Goal: Task Accomplishment & Management: Use online tool/utility

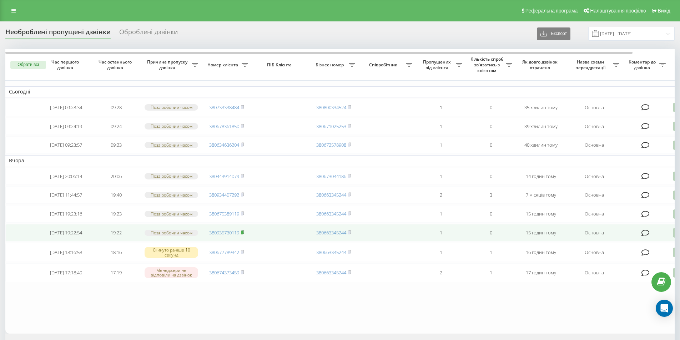
click at [242, 234] on rect at bounding box center [242, 232] width 2 height 3
click at [244, 234] on icon at bounding box center [242, 232] width 3 height 4
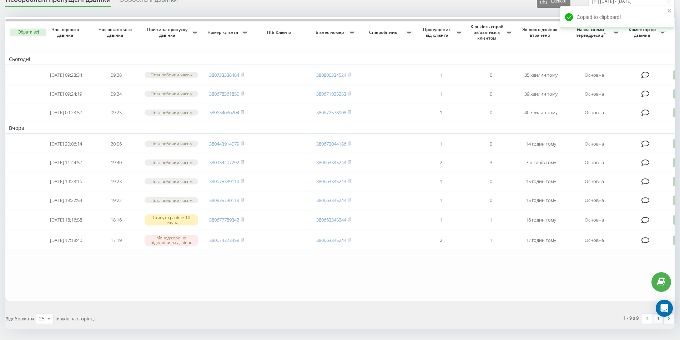
scroll to position [36, 0]
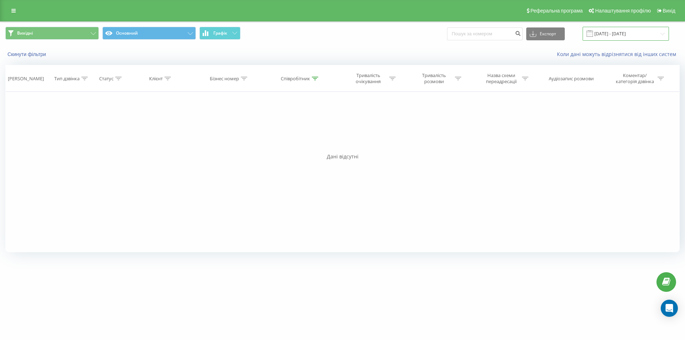
click at [618, 38] on input "20.08.2025 - 20.08.2025" at bounding box center [626, 34] width 86 height 14
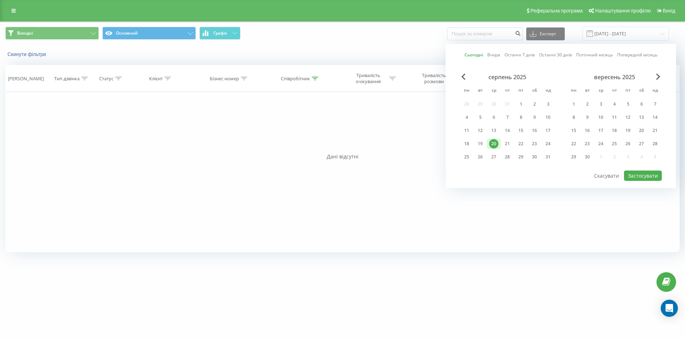
click at [292, 95] on div "Фільтрувати за умовою Дорівнює Введіть значення Скасувати OK Фільтрувати за умо…" at bounding box center [342, 172] width 674 height 161
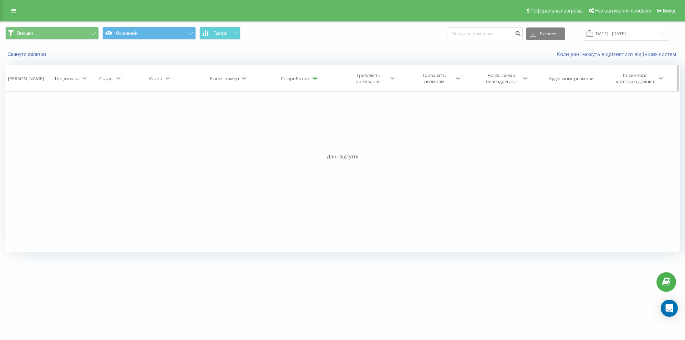
click at [311, 79] on div "Співробітник" at bounding box center [299, 79] width 37 height 6
click at [313, 78] on icon at bounding box center [315, 79] width 6 height 4
click at [314, 126] on input "Березовський" at bounding box center [300, 129] width 63 height 12
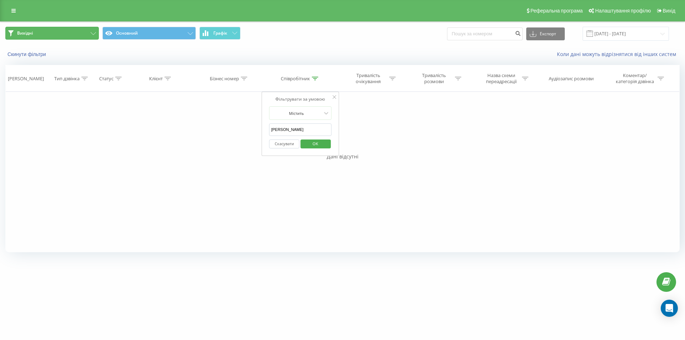
click at [71, 35] on button "Вихідні" at bounding box center [52, 33] width 94 height 13
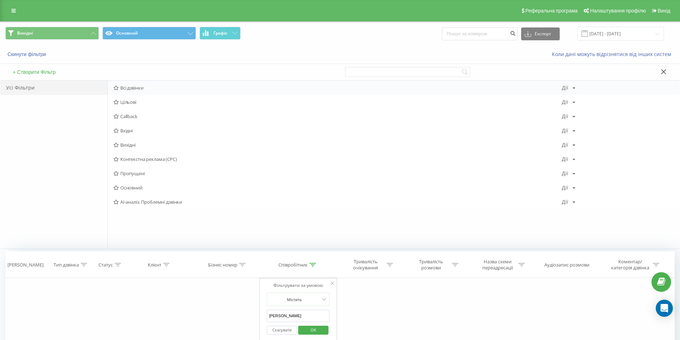
click at [146, 87] on span "Всі дзвінки" at bounding box center [337, 87] width 448 height 5
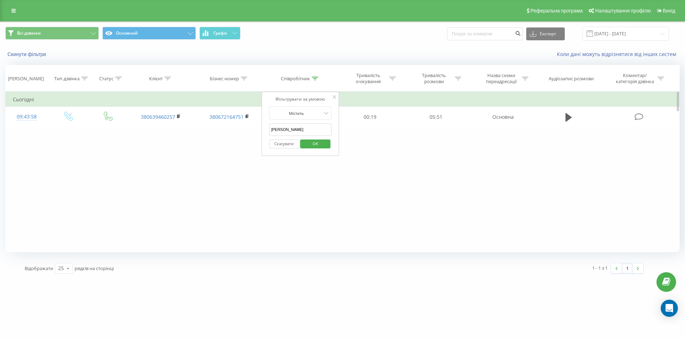
click at [335, 97] on icon at bounding box center [335, 97] width 4 height 4
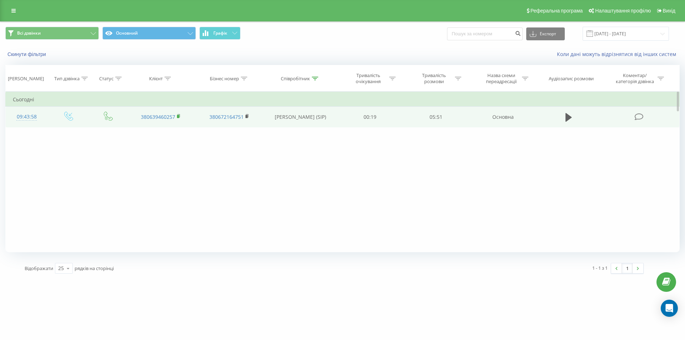
click at [177, 118] on icon at bounding box center [179, 116] width 4 height 5
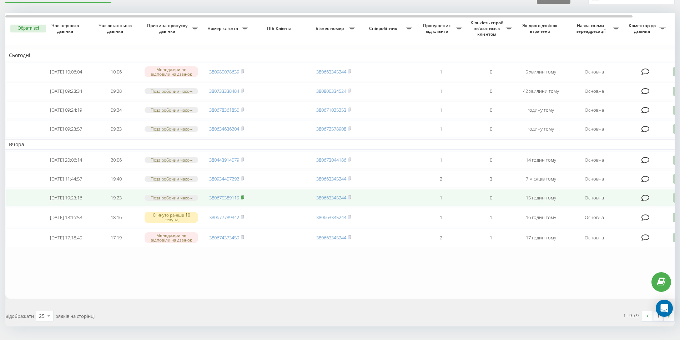
click at [243, 199] on rect at bounding box center [242, 197] width 2 height 3
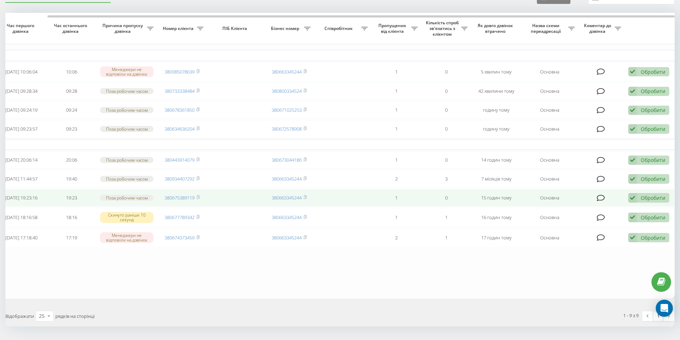
click at [648, 201] on div "Обробити" at bounding box center [653, 197] width 25 height 7
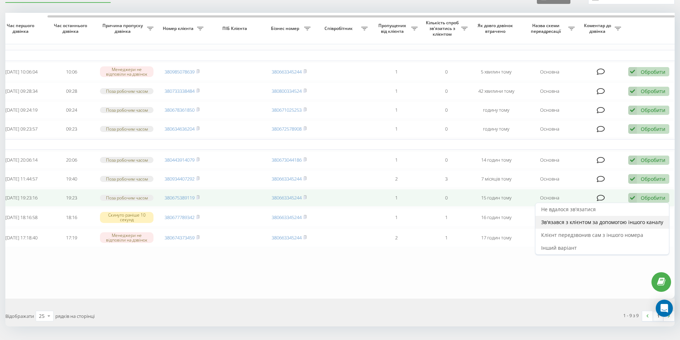
click at [612, 226] on span "Зв'язався з клієнтом за допомогою іншого каналу" at bounding box center [602, 222] width 122 height 7
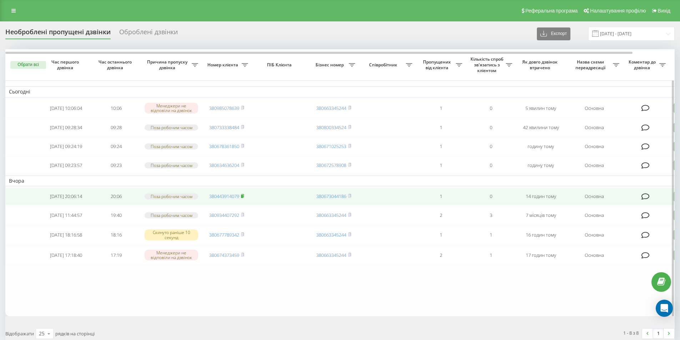
click at [244, 198] on icon at bounding box center [242, 196] width 3 height 4
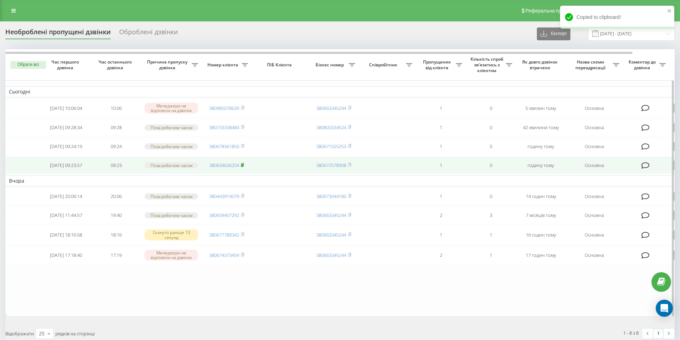
click at [244, 167] on icon at bounding box center [242, 165] width 3 height 4
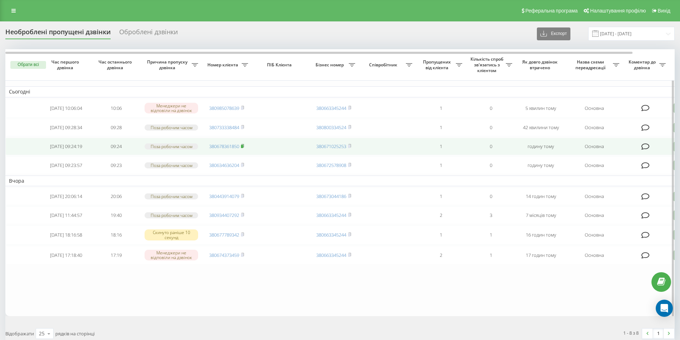
click at [244, 148] on icon at bounding box center [242, 146] width 3 height 4
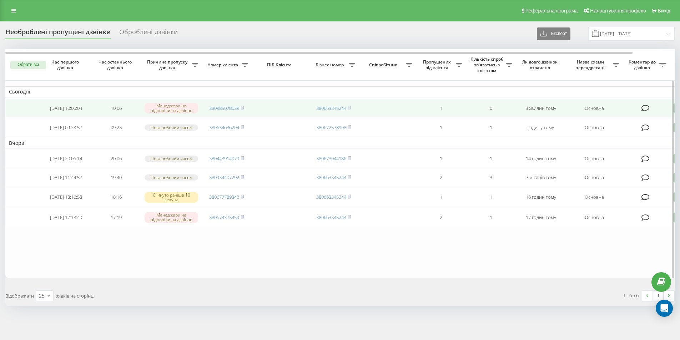
click at [246, 107] on td "380985078639" at bounding box center [227, 108] width 50 height 19
click at [243, 108] on rect at bounding box center [242, 108] width 2 height 3
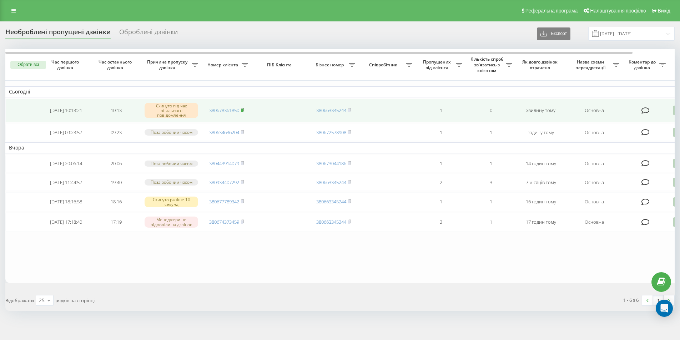
click at [244, 109] on icon at bounding box center [242, 110] width 3 height 4
click at [243, 111] on rect at bounding box center [242, 110] width 2 height 3
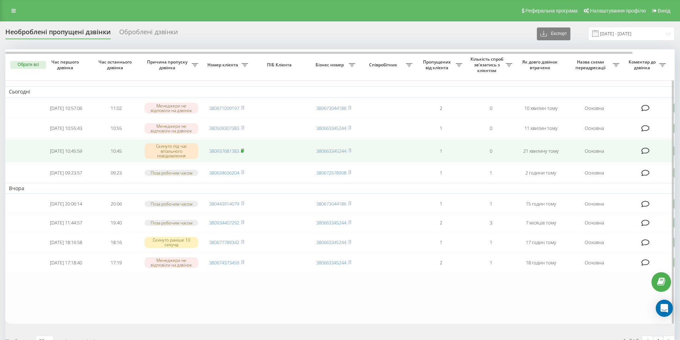
click at [243, 153] on rect at bounding box center [242, 151] width 2 height 3
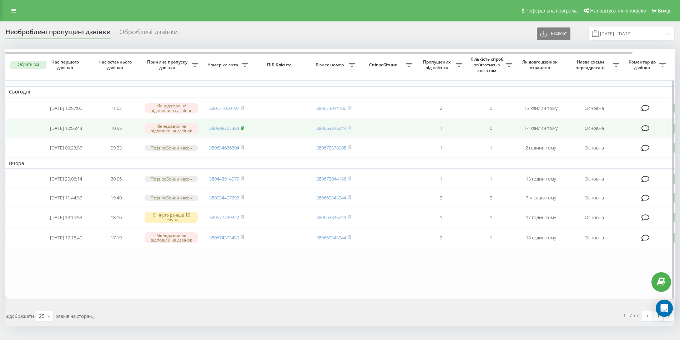
click at [243, 130] on rect at bounding box center [242, 128] width 2 height 3
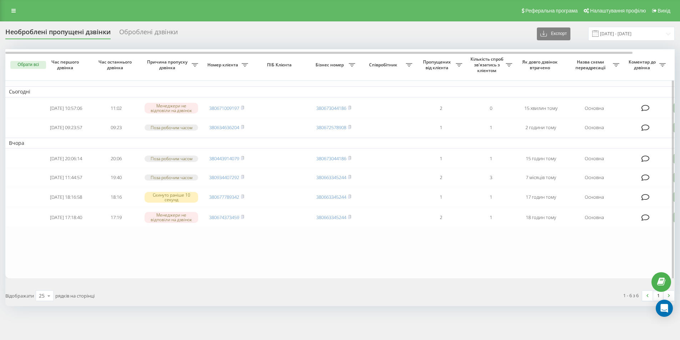
drag, startPoint x: 244, startPoint y: 107, endPoint x: 244, endPoint y: 83, distance: 24.3
click at [243, 108] on rect at bounding box center [242, 108] width 2 height 3
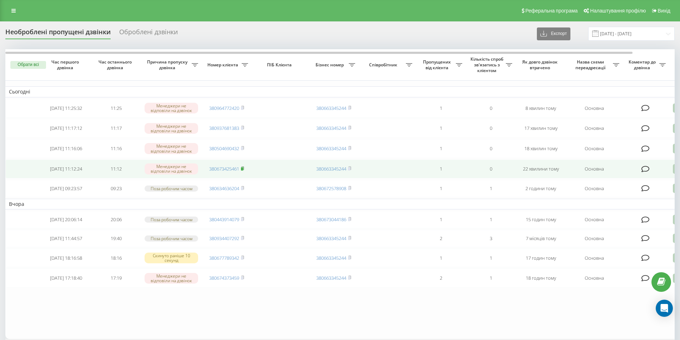
click at [243, 171] on rect at bounding box center [242, 168] width 2 height 3
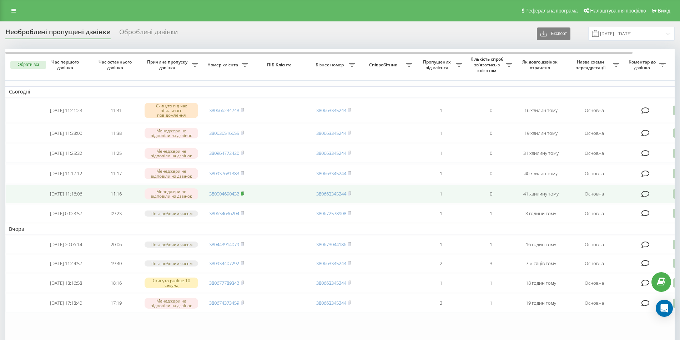
click at [244, 196] on icon at bounding box center [242, 193] width 3 height 4
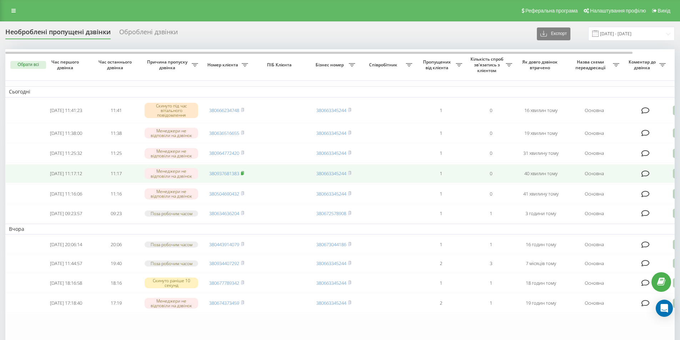
click at [243, 175] on rect at bounding box center [242, 173] width 2 height 3
click at [244, 175] on icon at bounding box center [242, 173] width 3 height 4
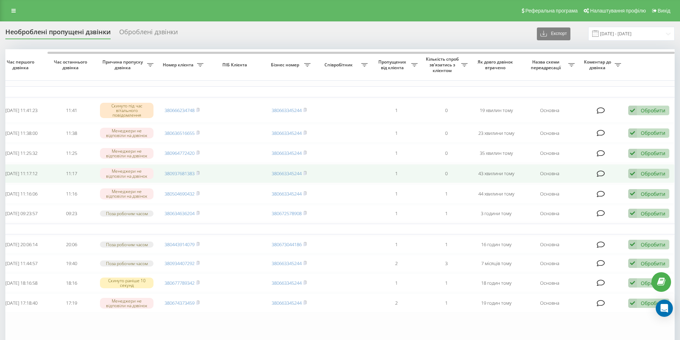
click at [631, 177] on icon at bounding box center [632, 174] width 9 height 10
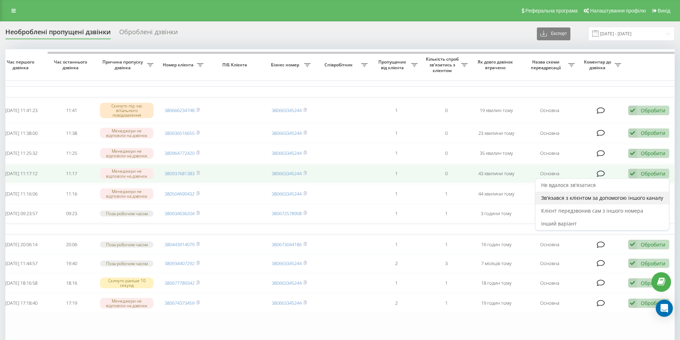
click at [590, 201] on span "Зв'язався з клієнтом за допомогою іншого каналу" at bounding box center [602, 197] width 122 height 7
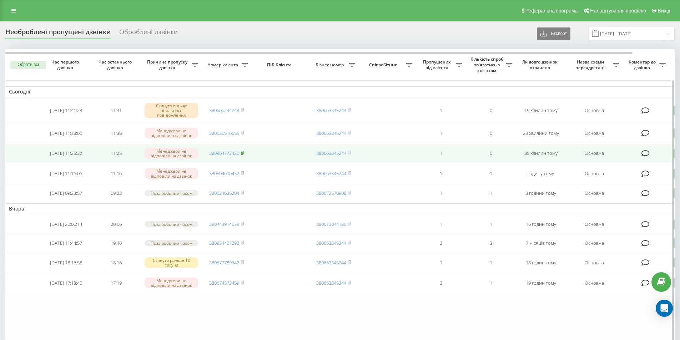
click at [243, 154] on rect at bounding box center [242, 153] width 2 height 3
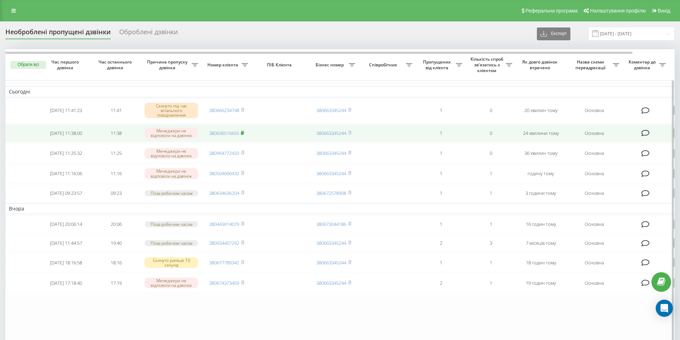
click at [244, 135] on icon at bounding box center [242, 133] width 3 height 4
